Goal: Find specific page/section: Find specific page/section

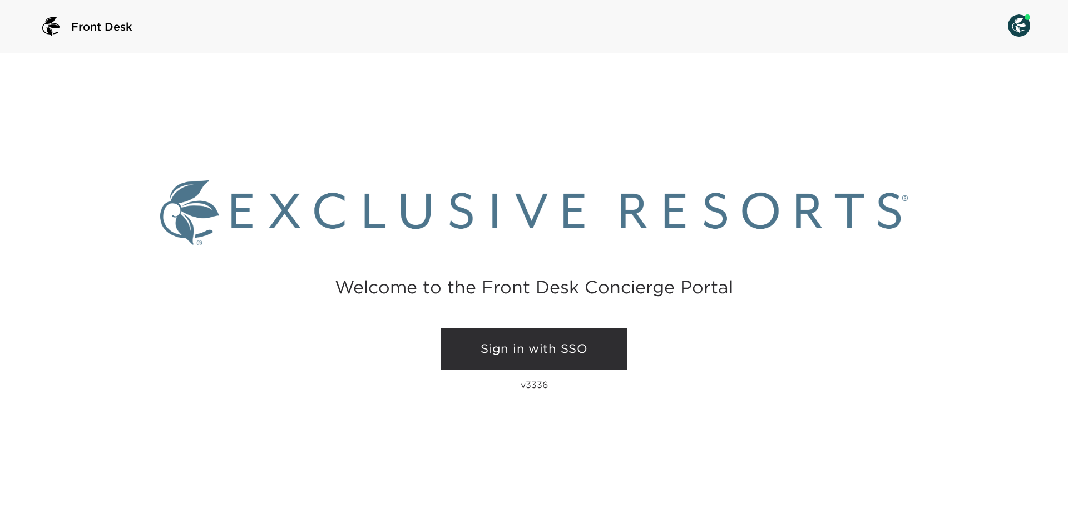
click at [505, 354] on link "Sign in with SSO" at bounding box center [534, 349] width 187 height 42
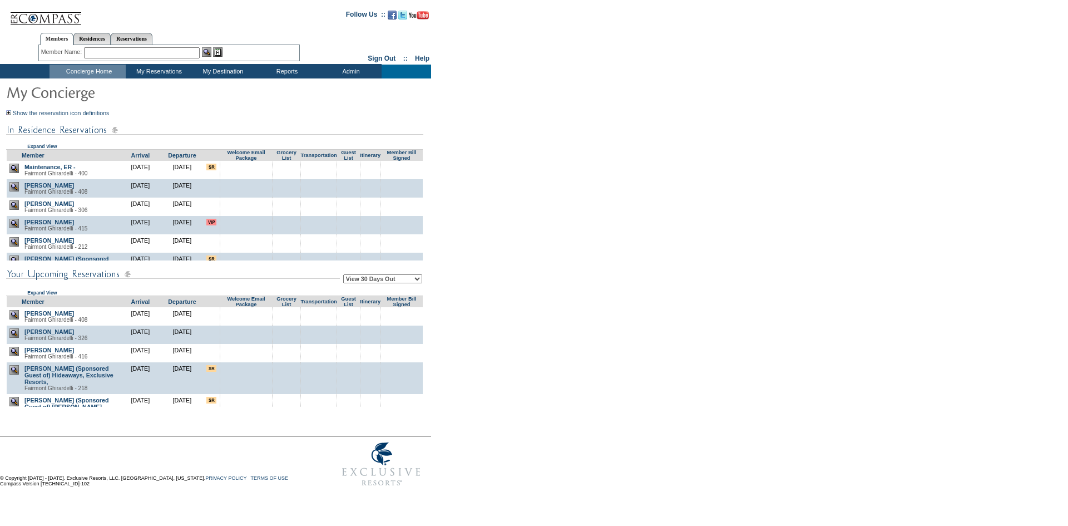
click at [373, 283] on select "View 30 Days Out View 60 Days Out View 90 Days Out" at bounding box center [382, 278] width 79 height 9
select select "90"
click at [345, 276] on select "View 30 Days Out View 60 Days Out View 90 Days Out" at bounding box center [382, 278] width 79 height 9
drag, startPoint x: 541, startPoint y: 81, endPoint x: 501, endPoint y: 18, distance: 74.4
click at [538, 79] on form "Follow Us ::" at bounding box center [532, 247] width 1064 height 489
